Goal: Information Seeking & Learning: Learn about a topic

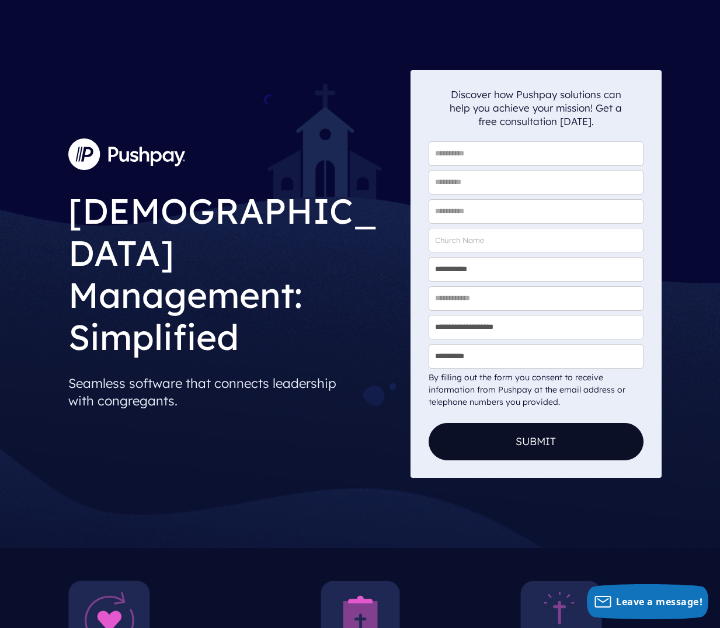
click at [137, 170] on img at bounding box center [126, 154] width 117 height 32
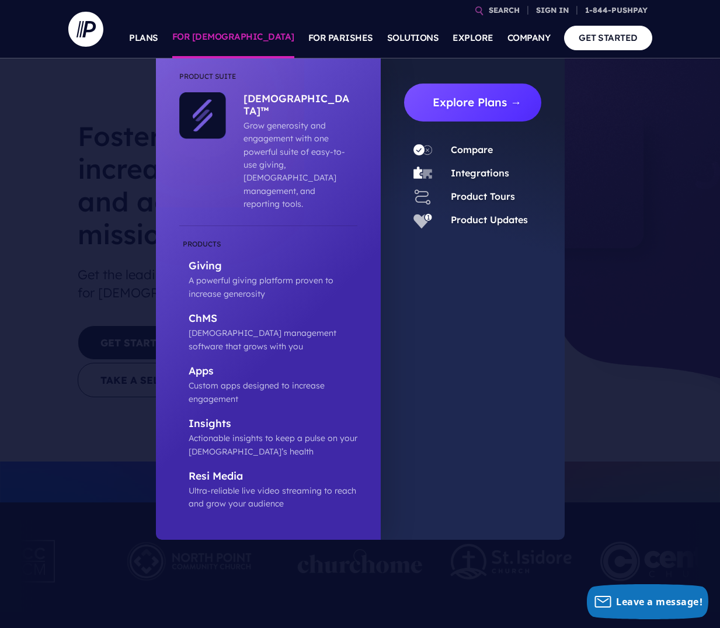
click at [475, 107] on link "Explore Plans →" at bounding box center [477, 103] width 128 height 38
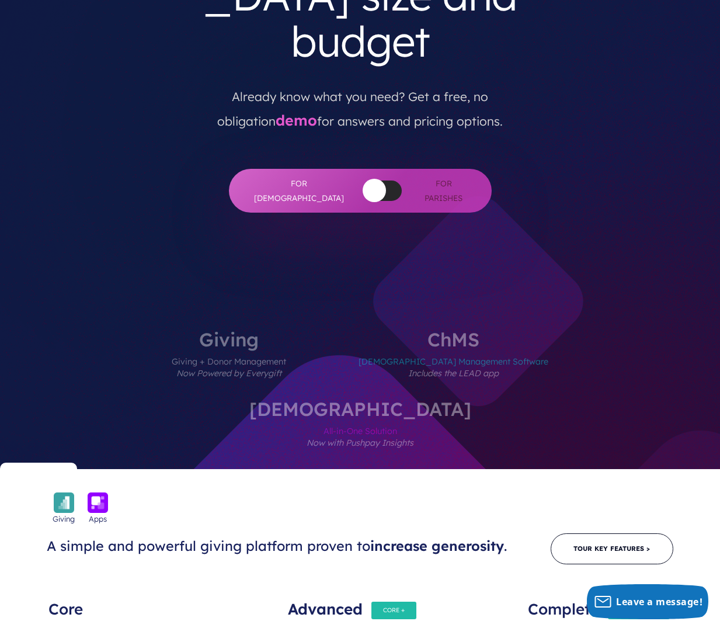
scroll to position [252, 0]
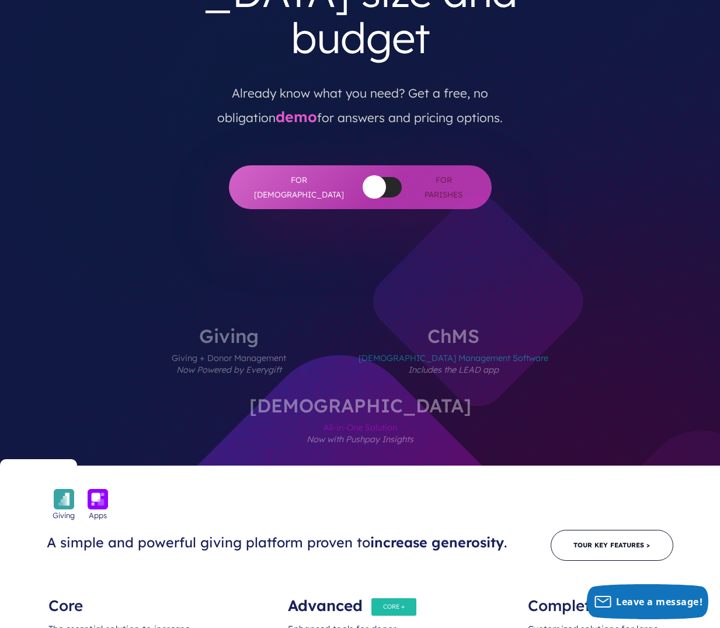
click at [356, 326] on label "ChMS Church Management Software Includes the LEAD app" at bounding box center [454, 360] width 260 height 69
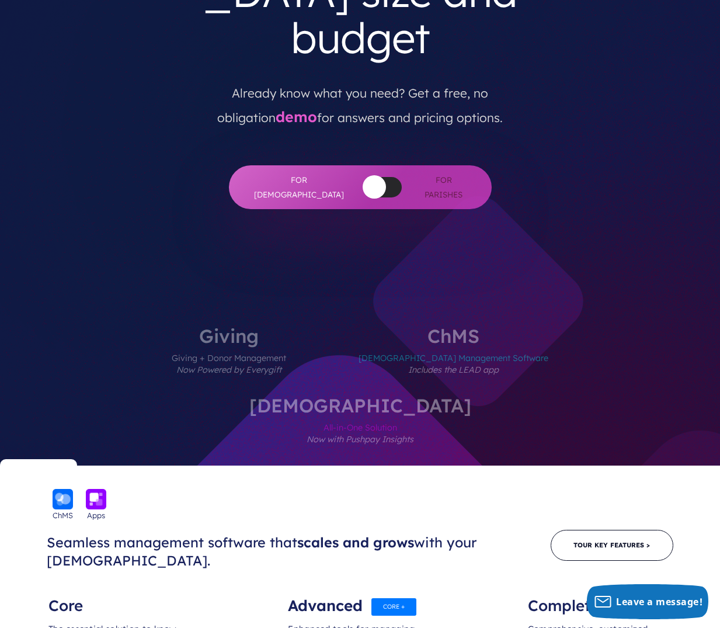
click at [169, 326] on label "Giving Giving + Donor Management Now Powered by Everygift" at bounding box center [229, 360] width 185 height 69
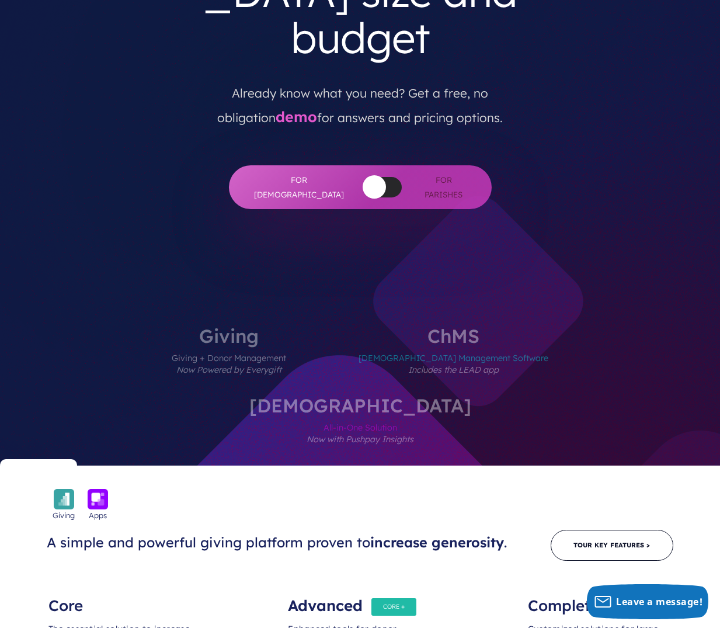
click at [364, 326] on label "ChMS Church Management Software Includes the LEAD app" at bounding box center [454, 360] width 260 height 69
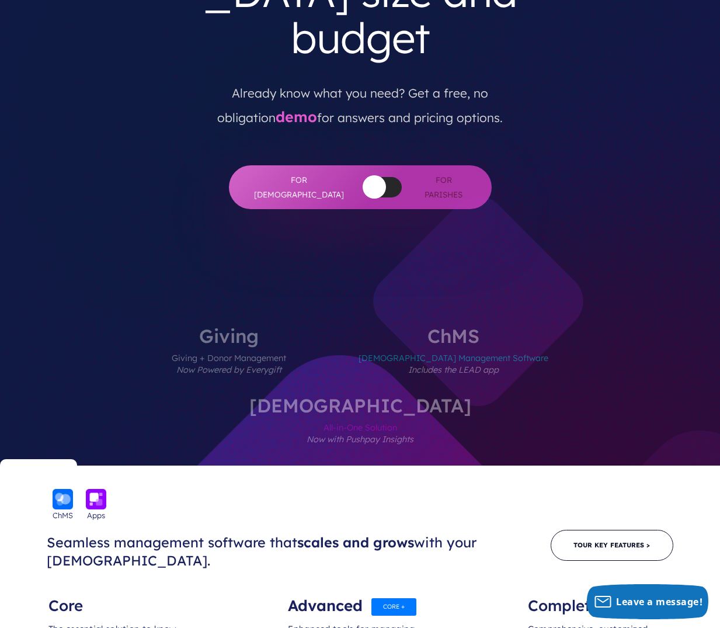
click at [506, 396] on label "ChurchStaq All-in-One Solution Now with Pushpay Insights" at bounding box center [360, 430] width 292 height 69
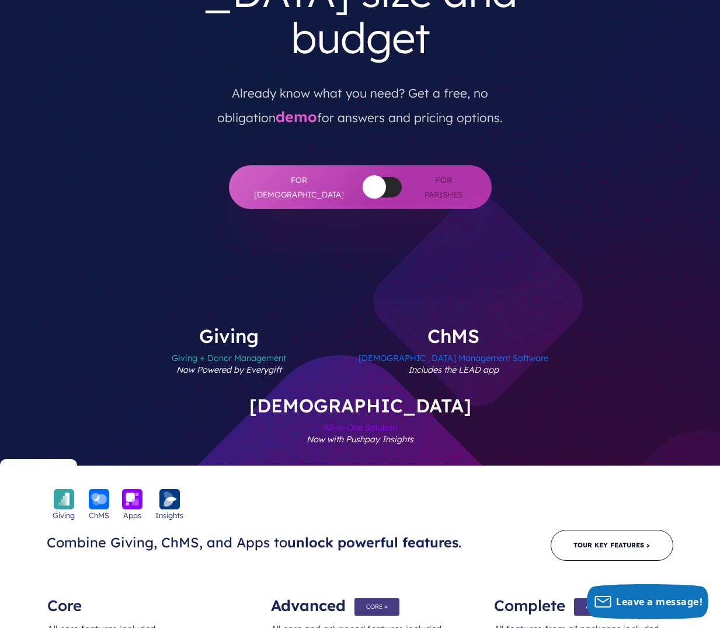
click at [174, 326] on label "Giving Giving + Donor Management Now Powered by Everygift" at bounding box center [229, 360] width 185 height 69
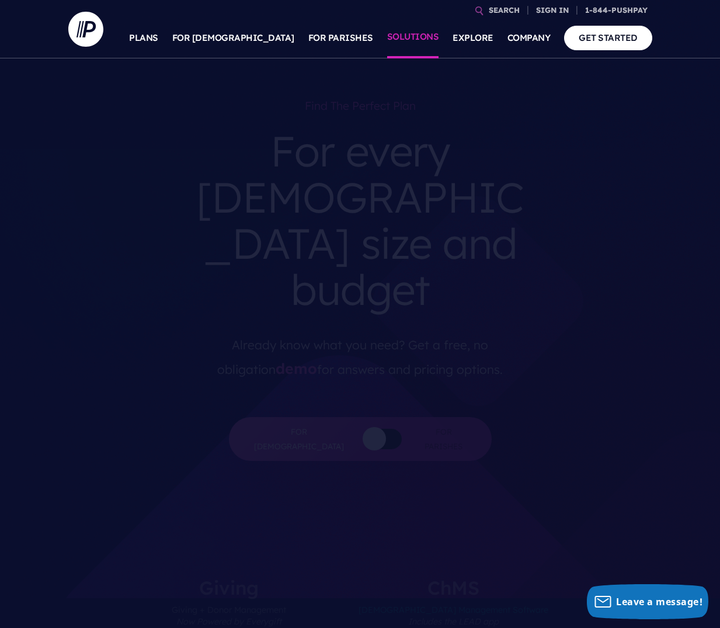
scroll to position [0, 0]
